Goal: Task Accomplishment & Management: Complete application form

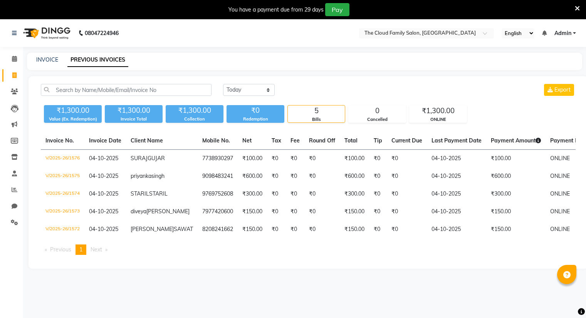
scroll to position [19, 0]
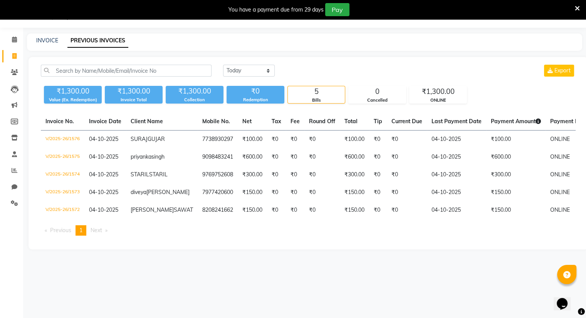
click at [40, 40] on link "INVOICE" at bounding box center [47, 40] width 22 height 7
select select "8444"
select select "service"
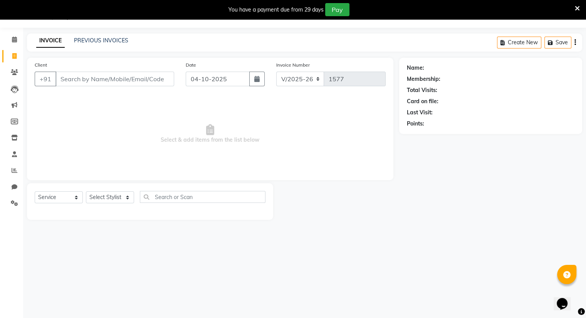
click at [69, 82] on input "Client" at bounding box center [115, 79] width 119 height 15
click at [85, 83] on input "907556" at bounding box center [95, 79] width 79 height 15
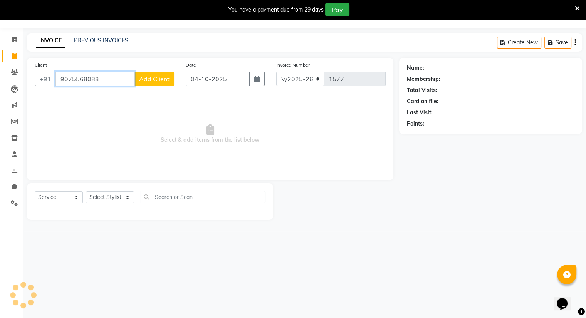
type input "9075568083"
click at [149, 82] on span "Add Client" at bounding box center [154, 79] width 30 height 8
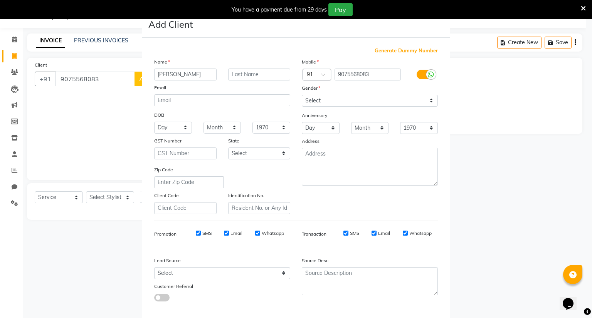
click at [160, 75] on input "yugesh" at bounding box center [185, 75] width 62 height 12
type input "yogesh"
click at [232, 72] on input "text" at bounding box center [259, 75] width 62 height 12
click at [318, 103] on select "Select [DEMOGRAPHIC_DATA] [DEMOGRAPHIC_DATA] Other Prefer Not To Say" at bounding box center [370, 101] width 136 height 12
select select "[DEMOGRAPHIC_DATA]"
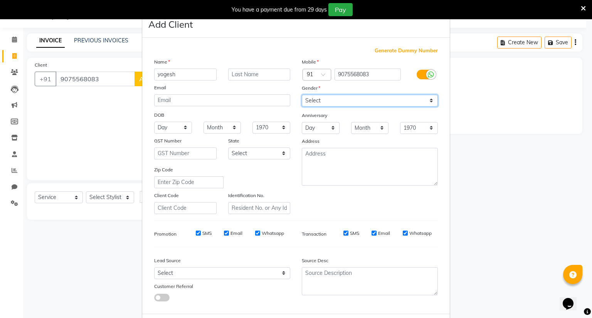
click at [302, 95] on select "Select [DEMOGRAPHIC_DATA] [DEMOGRAPHIC_DATA] Other Prefer Not To Say" at bounding box center [370, 101] width 136 height 12
click at [99, 136] on ngb-modal-window "Add Client Generate Dummy Number Name yogesh Email DOB Day 01 02 03 04 05 06 07…" at bounding box center [296, 159] width 592 height 318
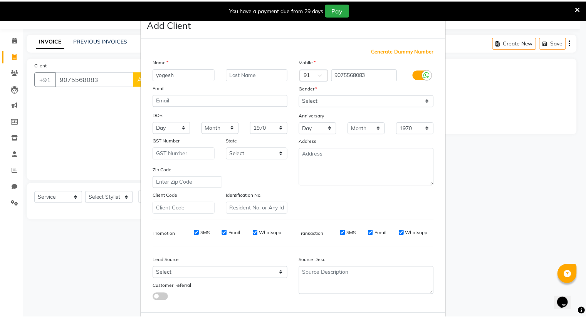
scroll to position [41, 0]
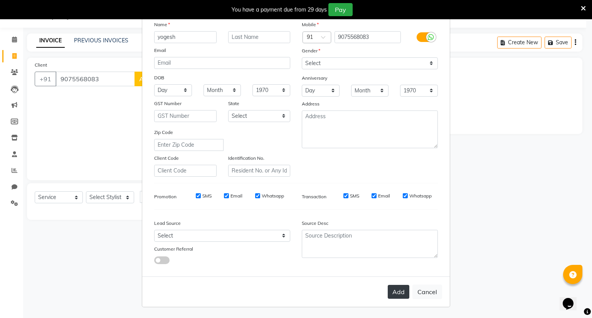
click at [402, 293] on button "Add" at bounding box center [399, 292] width 22 height 14
select select
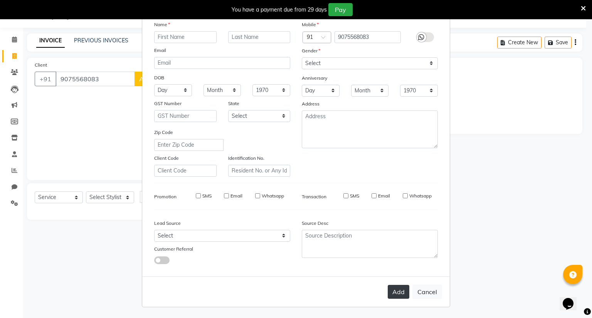
select select
checkbox input "false"
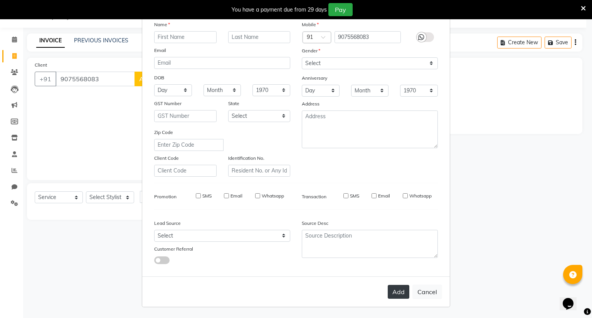
checkbox input "false"
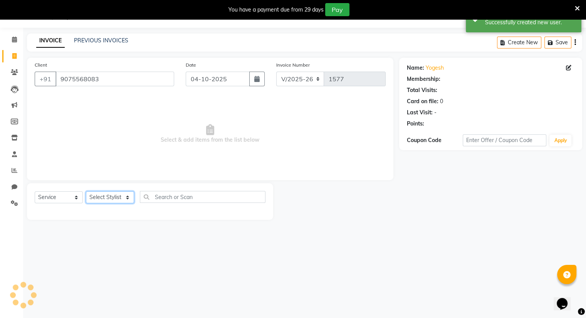
click at [110, 195] on select "Select Stylist Amrapali Bhumi OM [PERSON_NAME] [PERSON_NAME] [PERSON_NAME]" at bounding box center [110, 198] width 48 height 12
select select "92893"
click at [86, 192] on select "Select Stylist Amrapali Bhumi OM [PERSON_NAME] [PERSON_NAME] [PERSON_NAME]" at bounding box center [110, 198] width 48 height 12
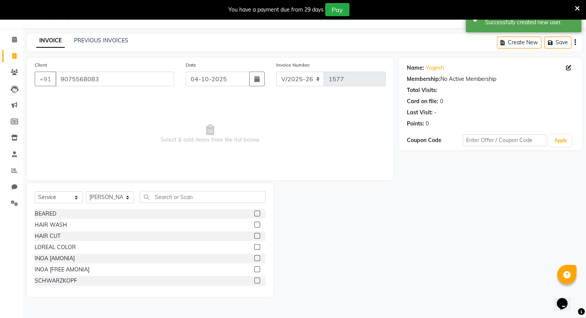
click at [254, 236] on label at bounding box center [257, 236] width 6 height 6
click at [254, 236] on input "checkbox" at bounding box center [256, 236] width 5 height 5
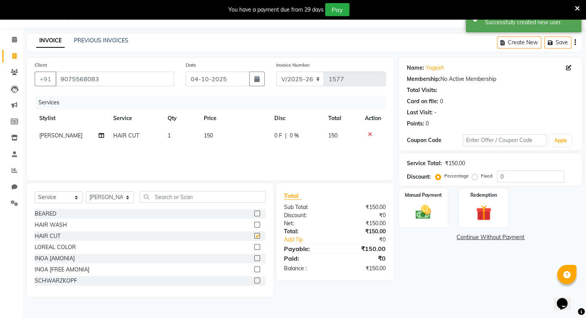
click at [254, 236] on label at bounding box center [257, 236] width 6 height 6
click at [254, 236] on input "checkbox" at bounding box center [256, 236] width 5 height 5
click at [254, 236] on label at bounding box center [257, 236] width 6 height 6
click at [254, 236] on input "checkbox" at bounding box center [256, 236] width 5 height 5
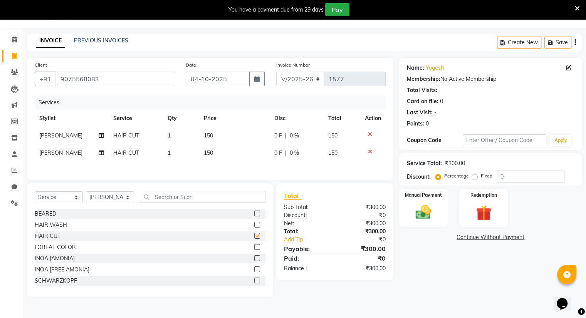
checkbox input "false"
click at [369, 151] on icon at bounding box center [370, 151] width 4 height 5
click at [411, 201] on div "Manual Payment" at bounding box center [423, 208] width 50 height 40
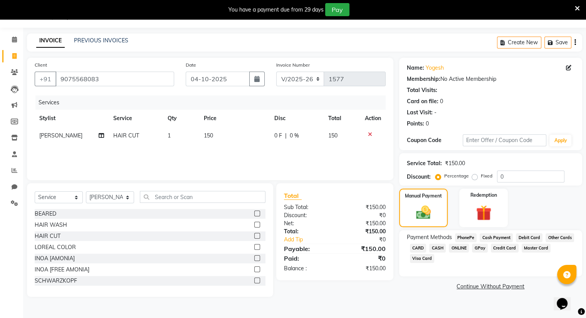
click at [456, 249] on span "ONLINE" at bounding box center [459, 248] width 20 height 9
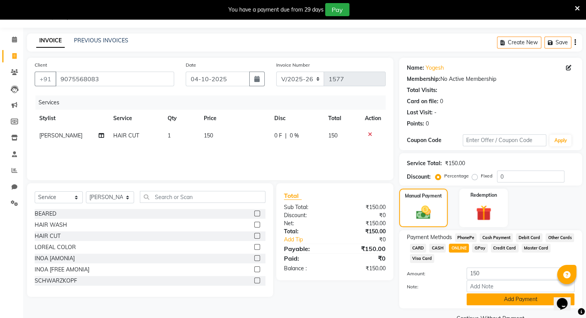
click at [473, 300] on button "Add Payment" at bounding box center [521, 300] width 108 height 12
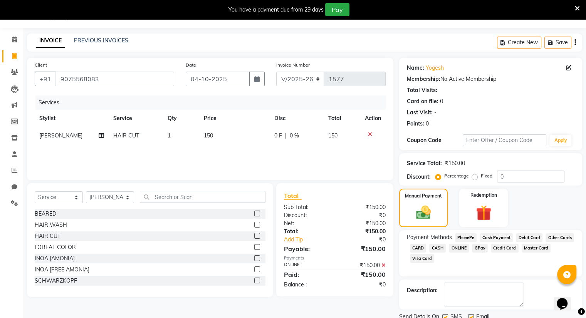
scroll to position [48, 0]
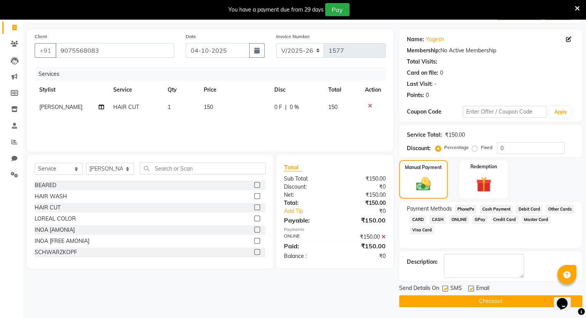
click at [460, 300] on button "Checkout" at bounding box center [490, 302] width 183 height 12
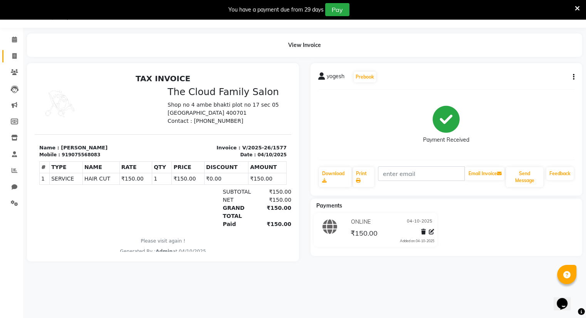
click at [15, 51] on link "Invoice" at bounding box center [11, 56] width 19 height 13
select select "8444"
select select "service"
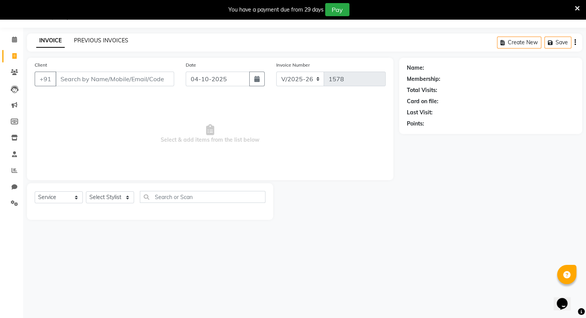
click at [116, 41] on link "PREVIOUS INVOICES" at bounding box center [101, 40] width 54 height 7
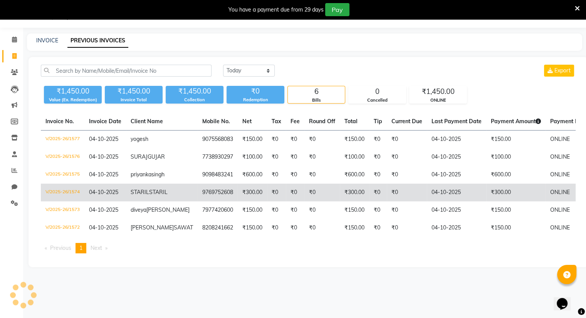
click at [83, 202] on td "V/2025-26/1574" at bounding box center [63, 193] width 44 height 18
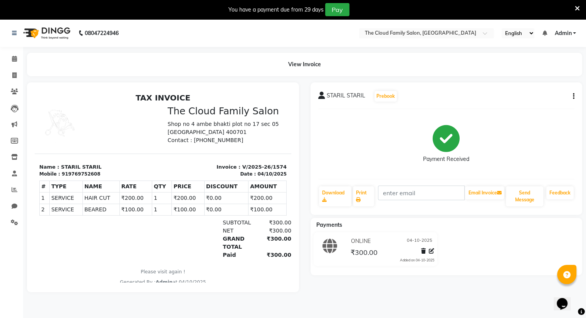
click at [571, 95] on button "button" at bounding box center [572, 97] width 5 height 8
click at [573, 96] on icon "button" at bounding box center [574, 96] width 2 height 0
click at [572, 93] on button "button" at bounding box center [572, 97] width 5 height 8
click at [573, 96] on icon "button" at bounding box center [574, 96] width 2 height 0
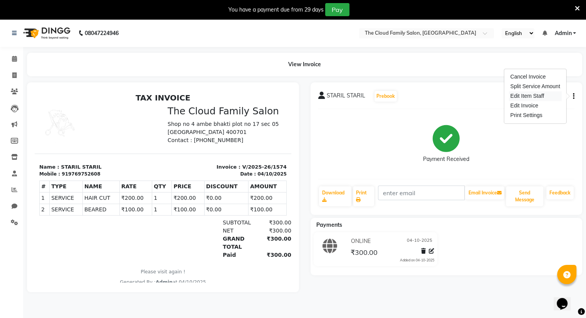
click at [540, 95] on div "Edit Item Staff" at bounding box center [535, 96] width 53 height 10
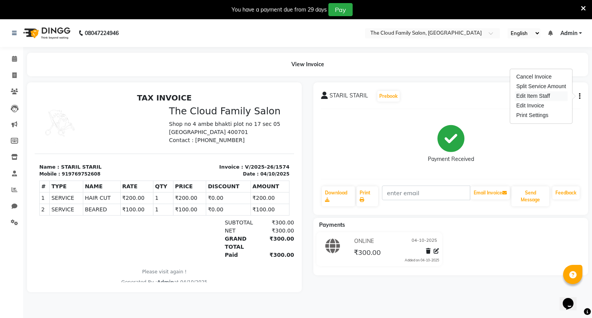
select select "83284"
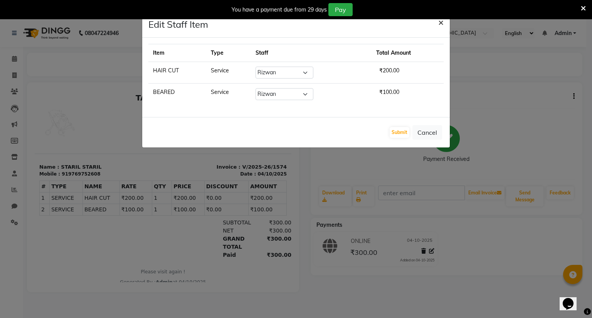
click at [442, 22] on span "×" at bounding box center [440, 22] width 5 height 12
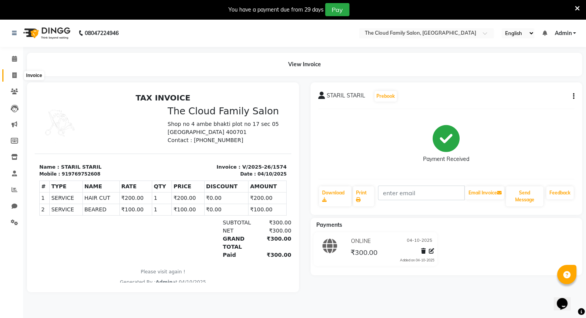
click at [13, 77] on icon at bounding box center [14, 75] width 4 height 6
select select "service"
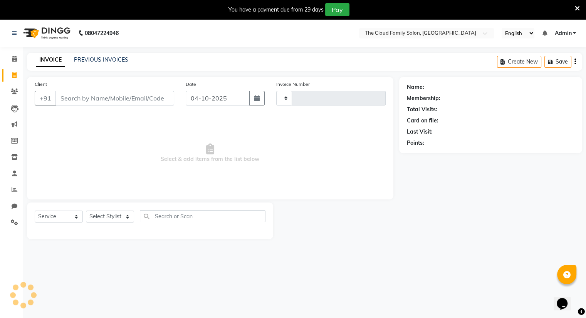
type input "1578"
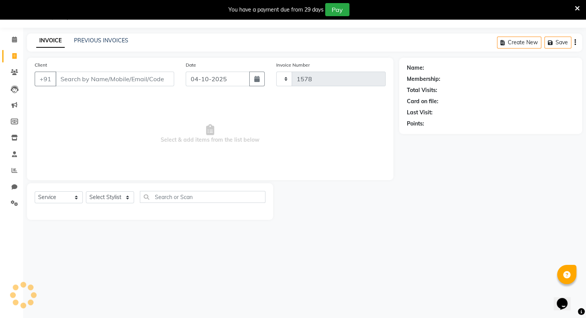
select select "8444"
click at [94, 42] on link "PREVIOUS INVOICES" at bounding box center [101, 40] width 54 height 7
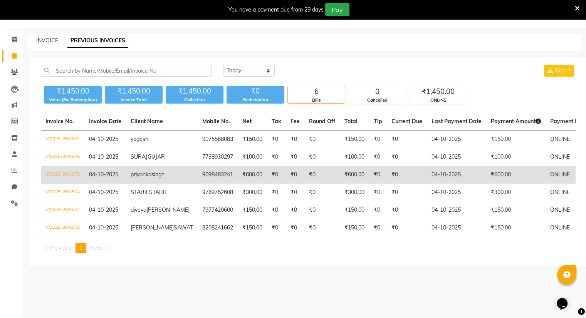
click at [151, 178] on span "singh" at bounding box center [157, 174] width 13 height 7
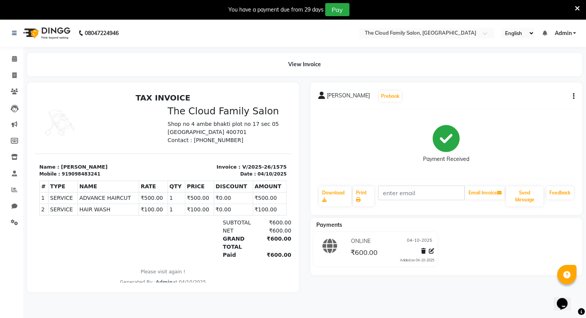
click at [571, 96] on button "button" at bounding box center [572, 97] width 5 height 8
click at [538, 94] on div "Edit Item Staff" at bounding box center [535, 96] width 53 height 10
select select "83284"
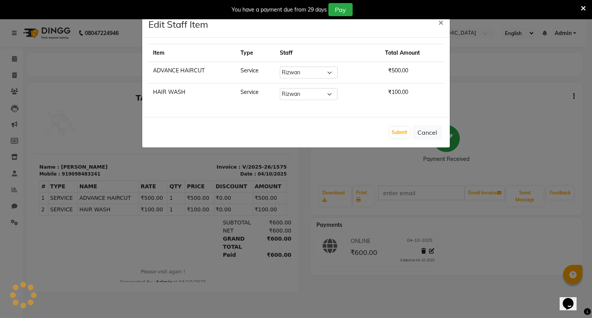
click at [442, 19] on div "You have a payment due from 29 days Pay" at bounding box center [296, 9] width 592 height 19
click at [442, 22] on span "×" at bounding box center [440, 22] width 5 height 12
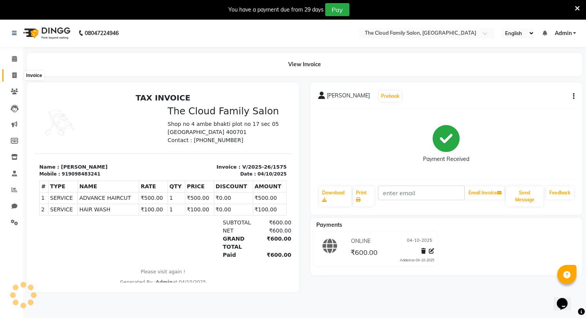
click at [15, 76] on icon at bounding box center [14, 75] width 4 height 6
select select "service"
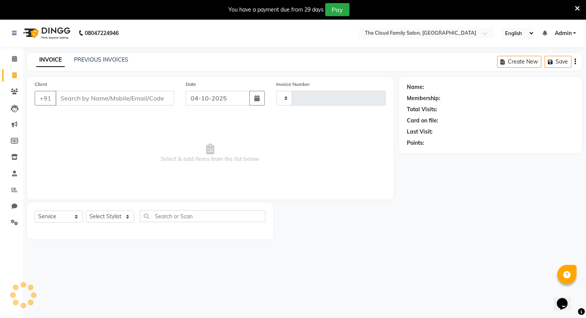
type input "1578"
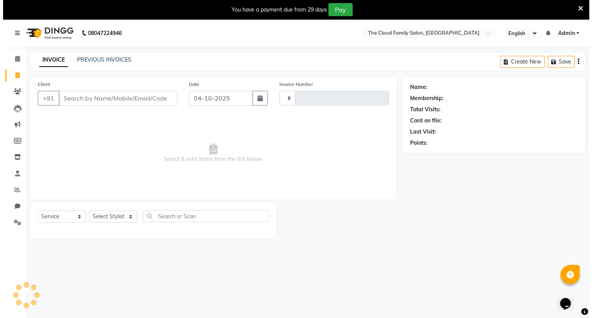
scroll to position [19, 0]
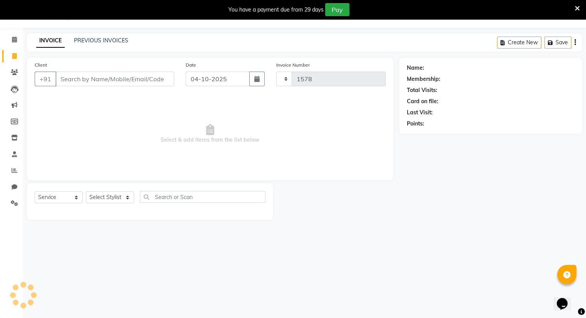
select select "8444"
click at [93, 39] on link "PREVIOUS INVOICES" at bounding box center [101, 40] width 54 height 7
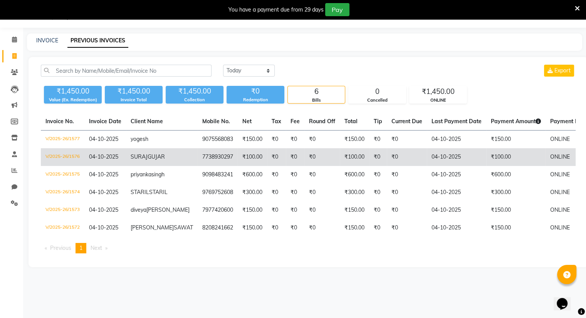
click at [93, 166] on td "04-10-2025" at bounding box center [105, 157] width 42 height 18
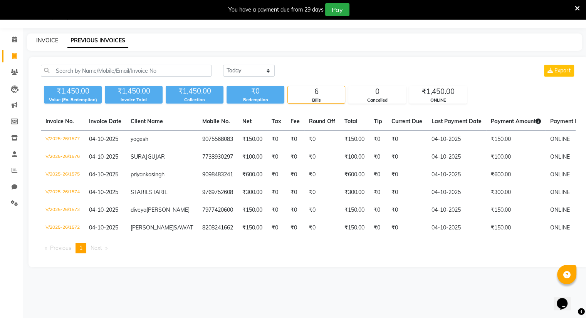
click at [43, 42] on link "INVOICE" at bounding box center [47, 40] width 22 height 7
select select "service"
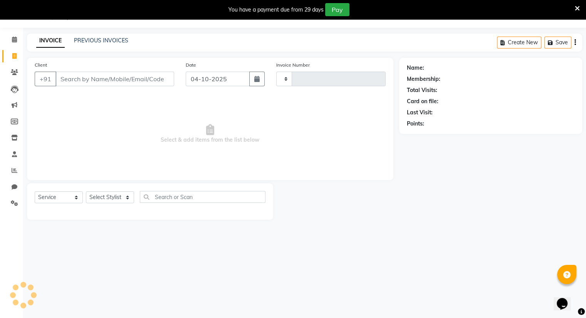
type input "1579"
select select "8444"
click at [65, 78] on input "Client" at bounding box center [115, 79] width 119 height 15
type input "7021430151"
click at [159, 82] on span "Add Client" at bounding box center [154, 79] width 30 height 8
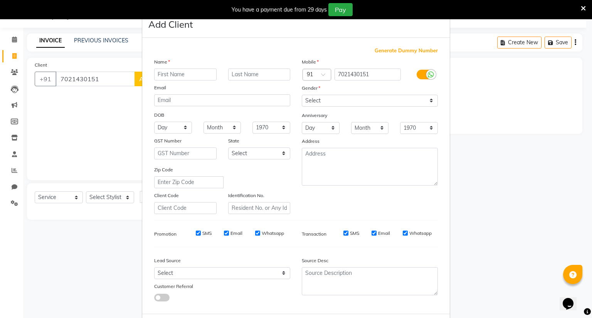
click at [176, 75] on input "text" at bounding box center [185, 75] width 62 height 12
type input "rakesh"
click at [310, 100] on select "Select [DEMOGRAPHIC_DATA] [DEMOGRAPHIC_DATA] Other Prefer Not To Say" at bounding box center [370, 101] width 136 height 12
select select "[DEMOGRAPHIC_DATA]"
click at [302, 95] on select "Select [DEMOGRAPHIC_DATA] [DEMOGRAPHIC_DATA] Other Prefer Not To Say" at bounding box center [370, 101] width 136 height 12
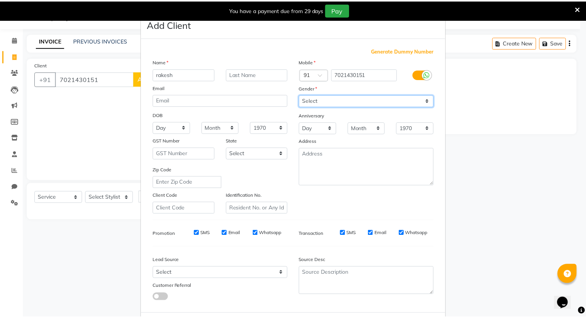
scroll to position [41, 0]
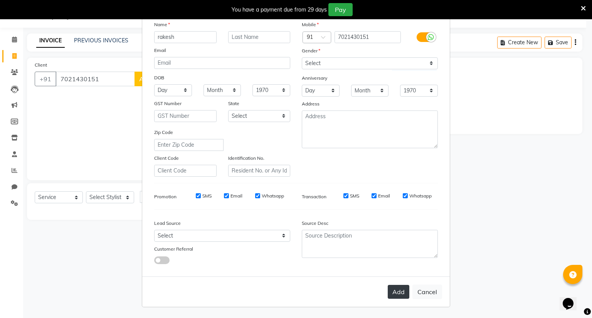
click at [394, 293] on button "Add" at bounding box center [399, 292] width 22 height 14
select select
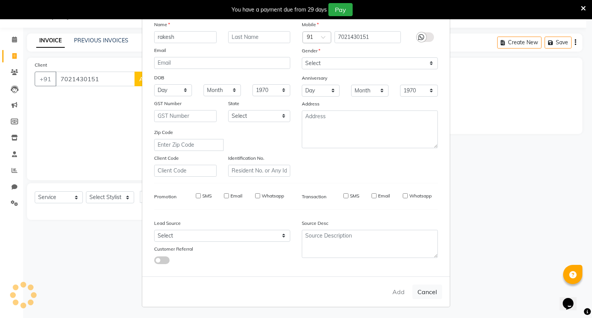
select select
checkbox input "false"
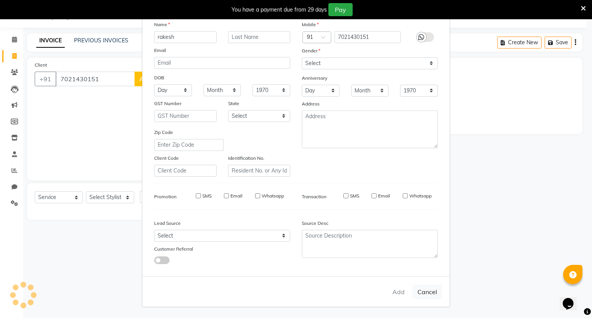
checkbox input "false"
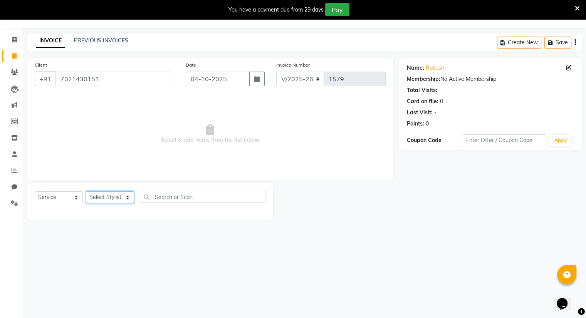
click at [106, 199] on select "Select Stylist Amrapali Bhumi OM [PERSON_NAME] [PERSON_NAME] [PERSON_NAME]" at bounding box center [110, 198] width 48 height 12
select select "92893"
click at [86, 192] on select "Select Stylist Amrapali Bhumi OM [PERSON_NAME] [PERSON_NAME] [PERSON_NAME]" at bounding box center [110, 198] width 48 height 12
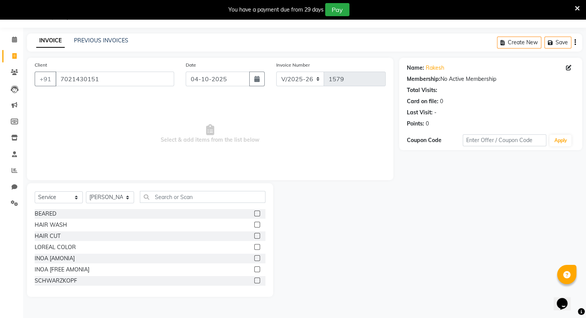
click at [254, 236] on label at bounding box center [257, 236] width 6 height 6
click at [254, 236] on input "checkbox" at bounding box center [256, 236] width 5 height 5
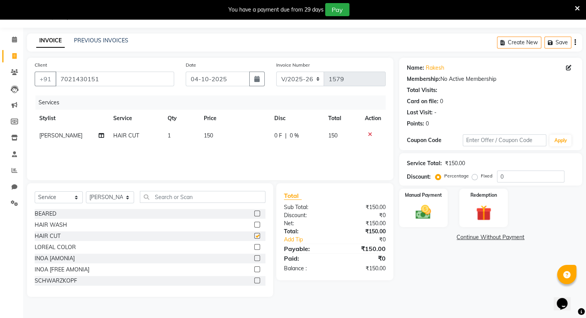
checkbox input "false"
click at [413, 214] on img at bounding box center [424, 213] width 26 height 19
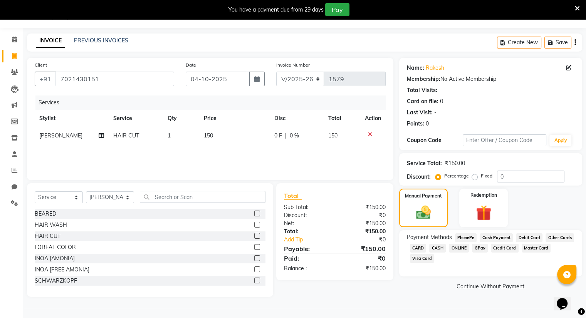
click at [460, 247] on span "ONLINE" at bounding box center [459, 248] width 20 height 9
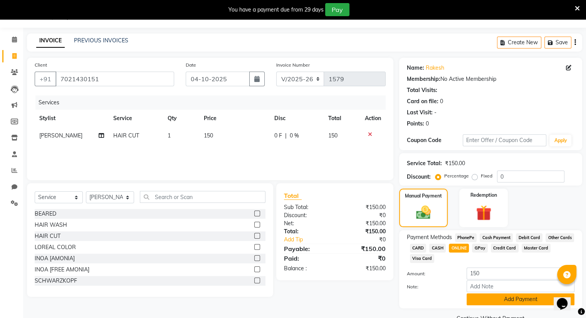
click at [522, 303] on button "Add Payment" at bounding box center [521, 300] width 108 height 12
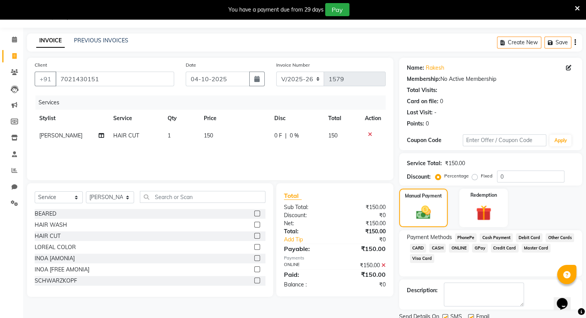
scroll to position [48, 0]
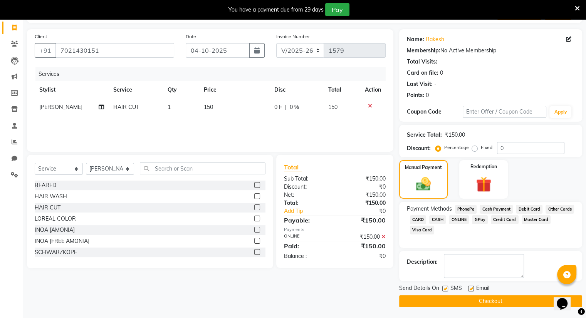
click at [500, 299] on button "Checkout" at bounding box center [490, 302] width 183 height 12
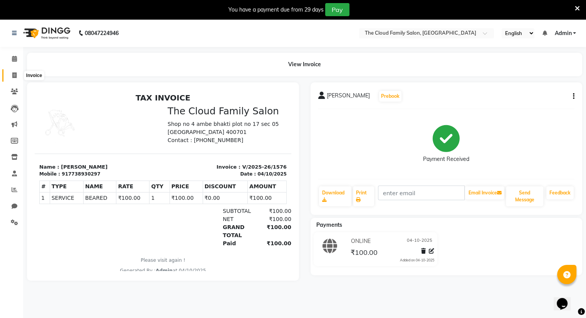
click at [14, 73] on icon at bounding box center [14, 75] width 4 height 6
select select "8444"
select select "service"
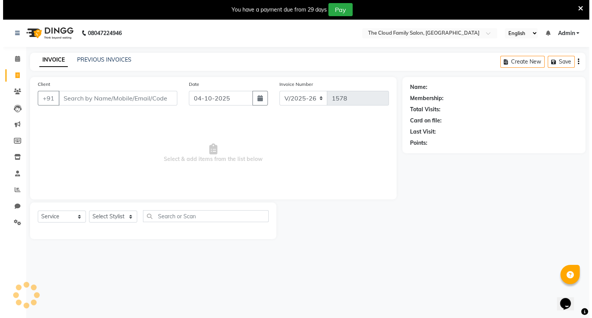
scroll to position [19, 0]
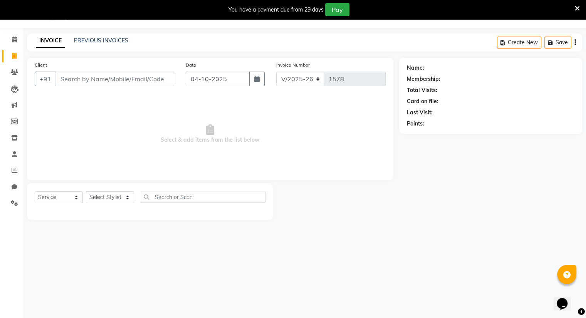
click at [84, 35] on div "INVOICE PREVIOUS INVOICES Create New Save" at bounding box center [304, 43] width 555 height 18
click at [89, 40] on link "PREVIOUS INVOICES" at bounding box center [101, 40] width 54 height 7
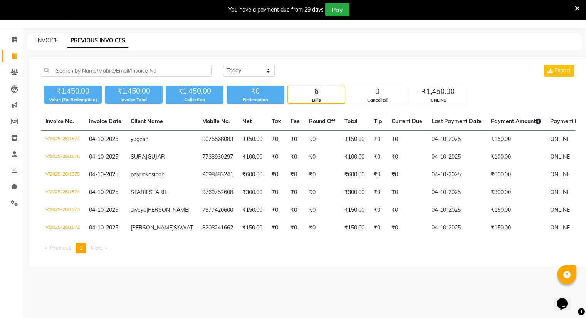
click at [42, 39] on link "INVOICE" at bounding box center [47, 40] width 22 height 7
select select "8444"
select select "service"
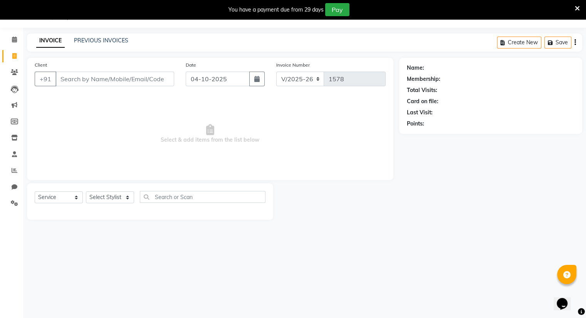
click at [77, 80] on input "Client" at bounding box center [115, 79] width 119 height 15
type input "9871067479"
click at [146, 82] on span "Add Client" at bounding box center [154, 79] width 30 height 8
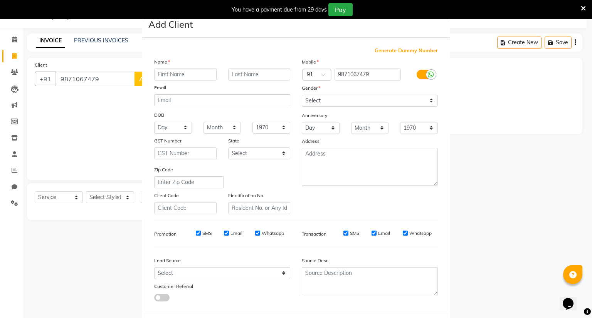
click at [173, 74] on input "text" at bounding box center [185, 75] width 62 height 12
type input "[PERSON_NAME]"
click at [315, 103] on select "Select [DEMOGRAPHIC_DATA] [DEMOGRAPHIC_DATA] Other Prefer Not To Say" at bounding box center [370, 101] width 136 height 12
select select "[DEMOGRAPHIC_DATA]"
click at [302, 95] on select "Select [DEMOGRAPHIC_DATA] [DEMOGRAPHIC_DATA] Other Prefer Not To Say" at bounding box center [370, 101] width 136 height 12
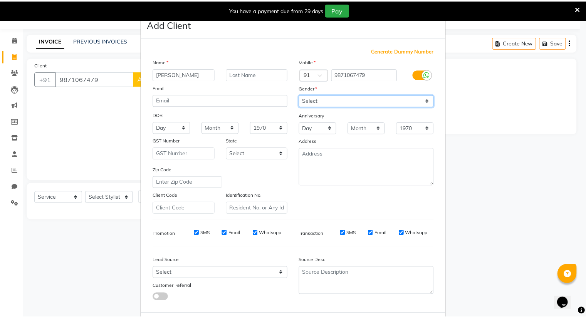
scroll to position [41, 0]
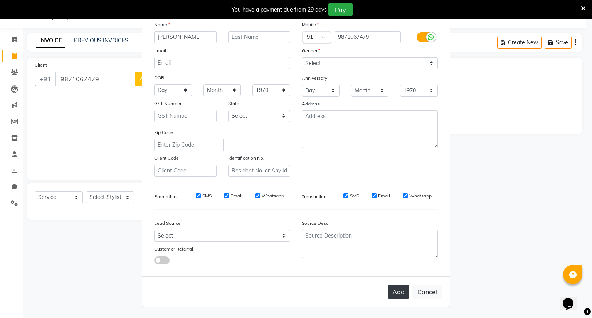
click at [397, 294] on button "Add" at bounding box center [399, 292] width 22 height 14
select select
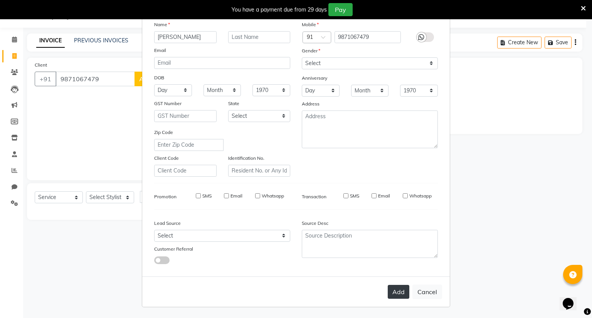
select select
checkbox input "false"
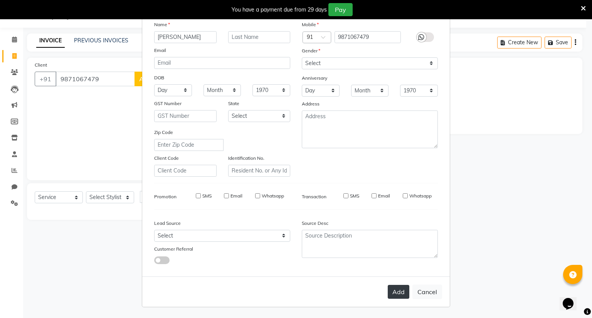
checkbox input "false"
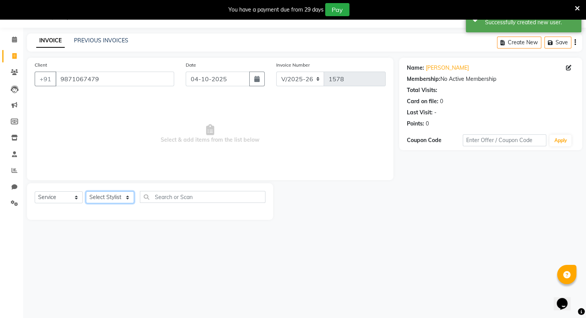
click at [103, 195] on select "Select Stylist Amrapali Bhumi OM [PERSON_NAME] [PERSON_NAME] [PERSON_NAME]" at bounding box center [110, 198] width 48 height 12
select select "83284"
click at [86, 192] on select "Select Stylist Amrapali Bhumi OM [PERSON_NAME] [PERSON_NAME] [PERSON_NAME]" at bounding box center [110, 198] width 48 height 12
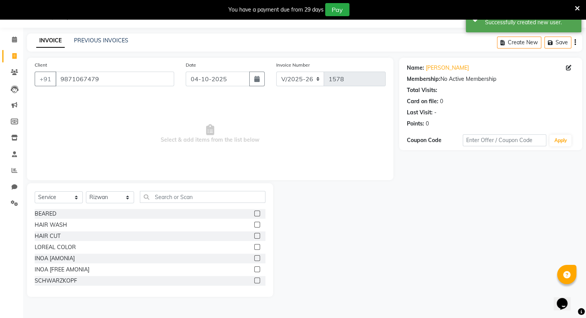
click at [254, 236] on label at bounding box center [257, 236] width 6 height 6
click at [254, 236] on input "checkbox" at bounding box center [256, 236] width 5 height 5
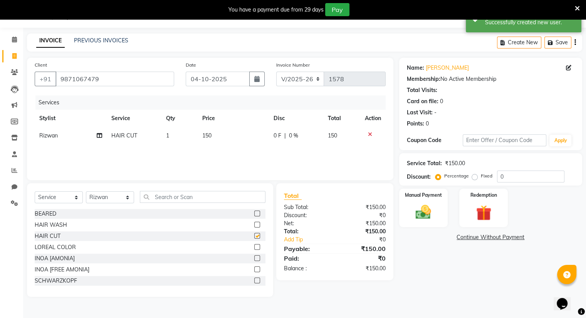
checkbox input "false"
click at [414, 197] on label "Manual Payment" at bounding box center [423, 194] width 39 height 7
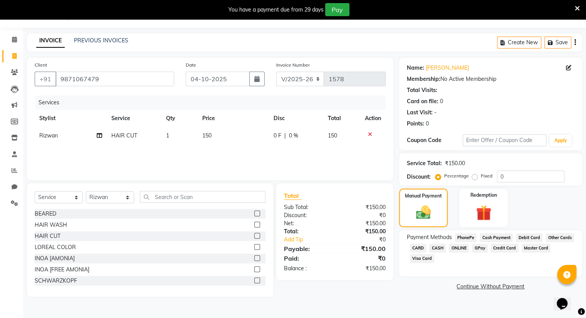
click at [458, 244] on span "ONLINE" at bounding box center [459, 248] width 20 height 9
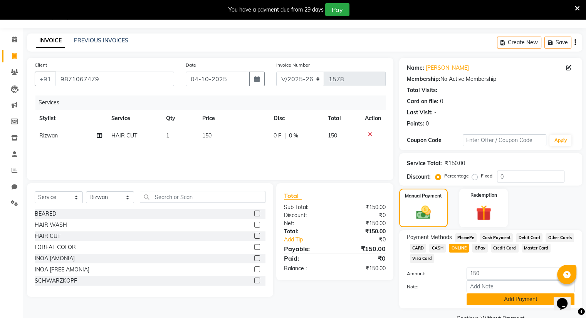
click at [506, 298] on button "Add Payment" at bounding box center [521, 300] width 108 height 12
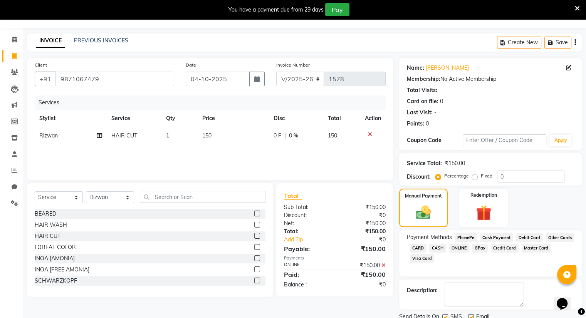
scroll to position [48, 0]
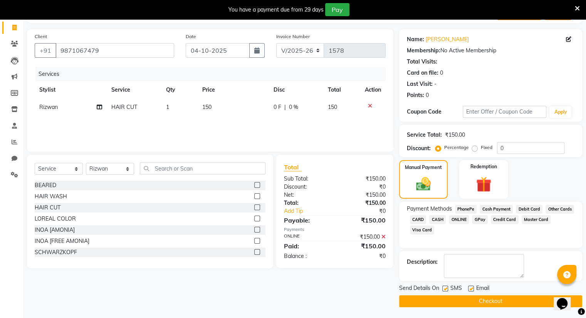
click at [506, 298] on button "Checkout" at bounding box center [490, 302] width 183 height 12
